Goal: Task Accomplishment & Management: Manage account settings

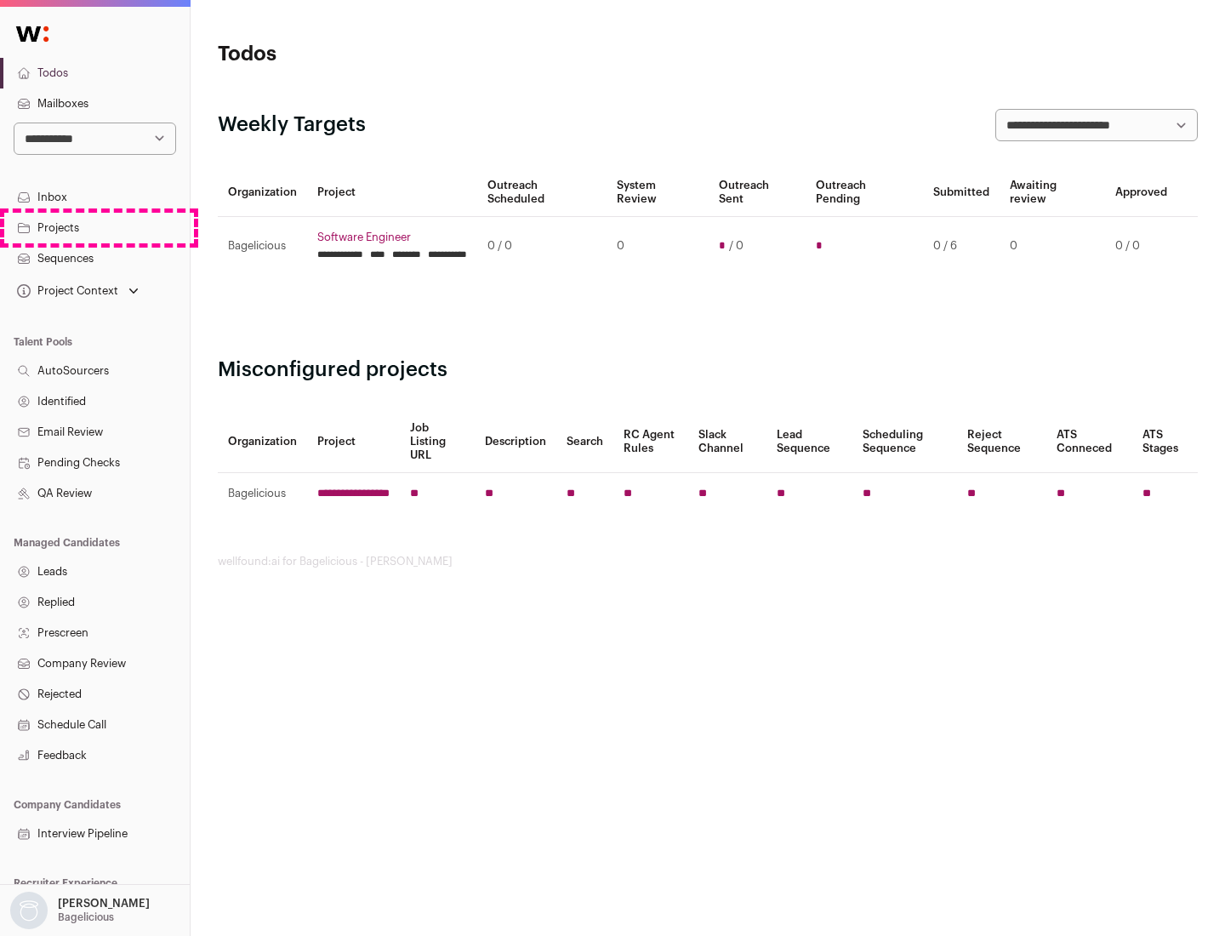
click at [94, 227] on link "Projects" at bounding box center [95, 228] width 190 height 31
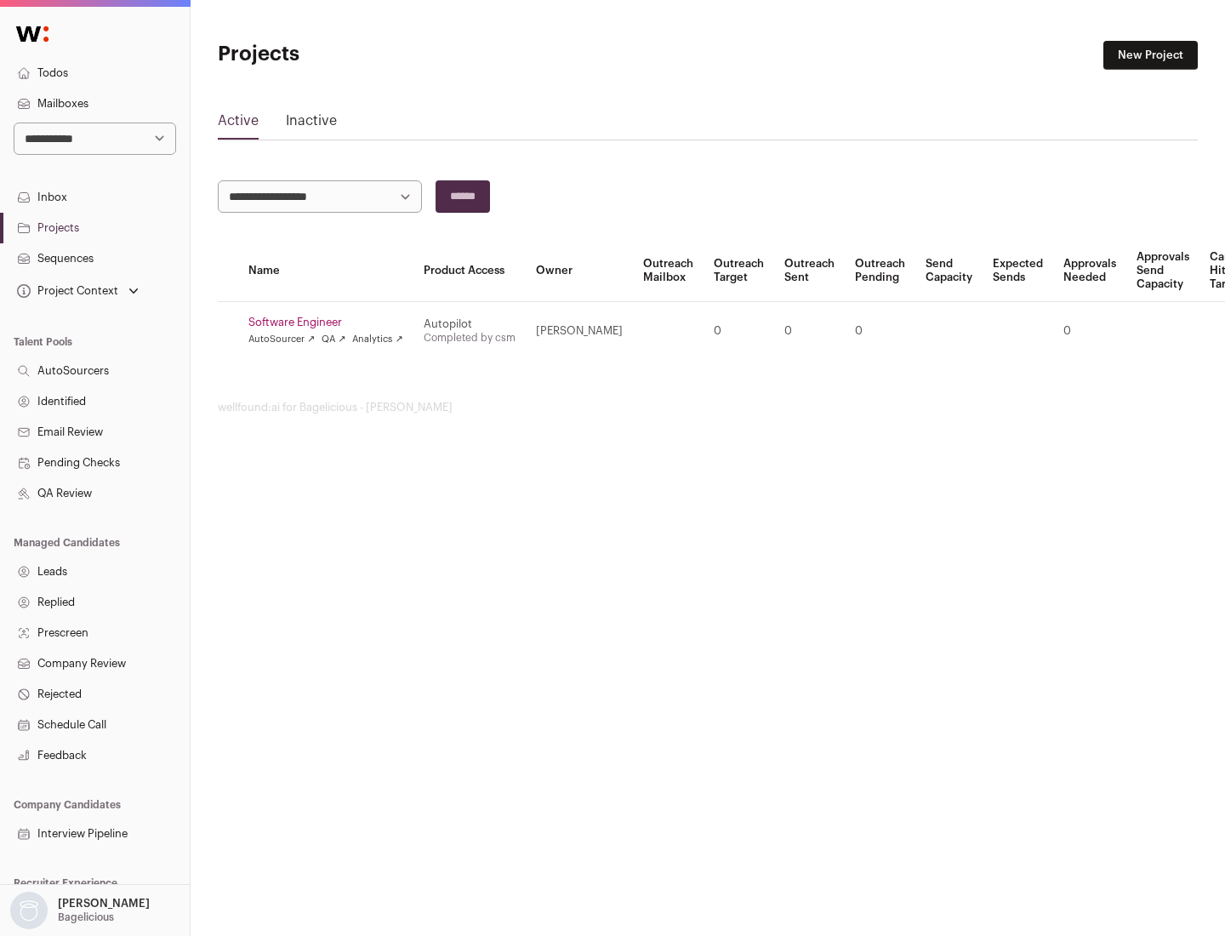
click at [331, 322] on link "Software Engineer" at bounding box center [325, 323] width 155 height 14
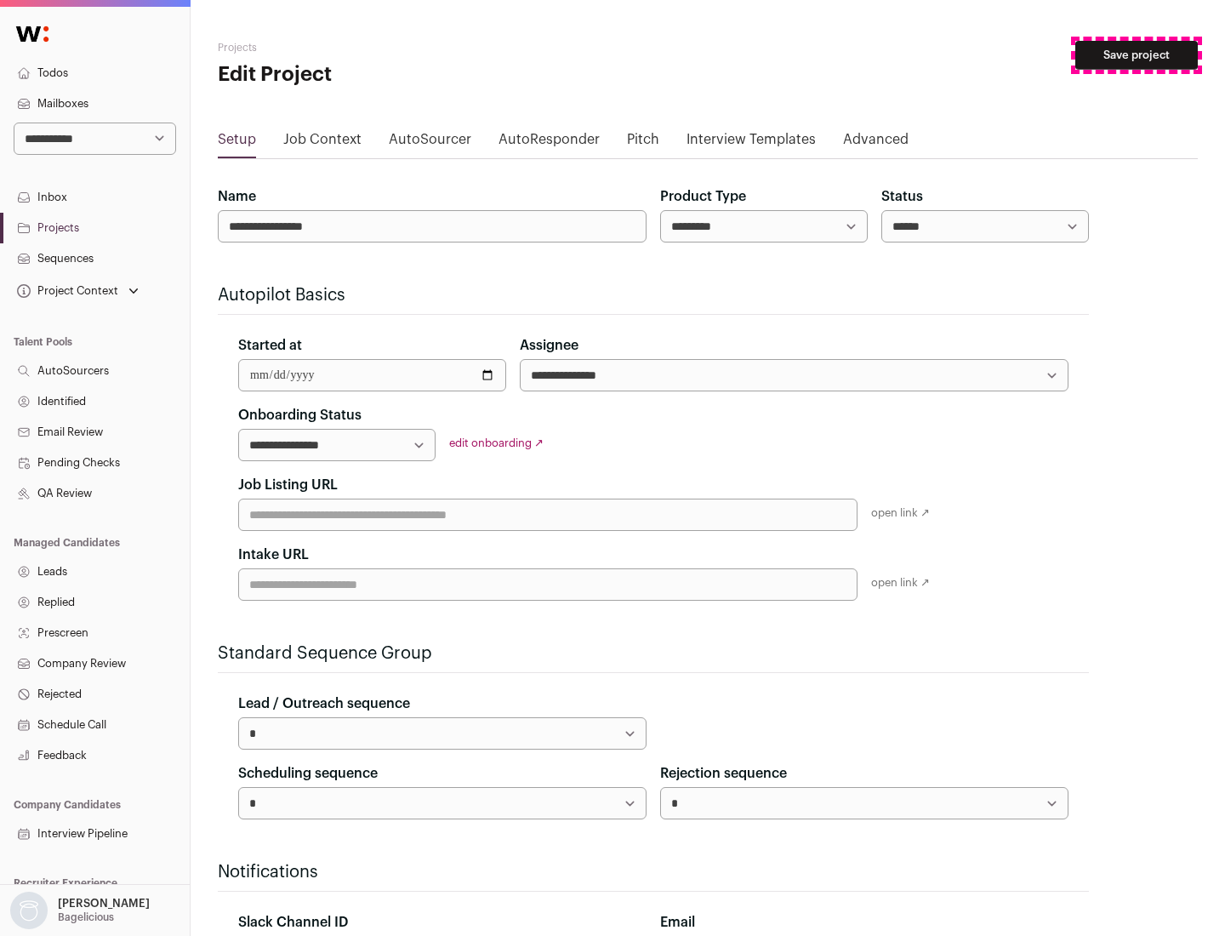
click at [1136, 55] on button "Save project" at bounding box center [1136, 55] width 122 height 29
